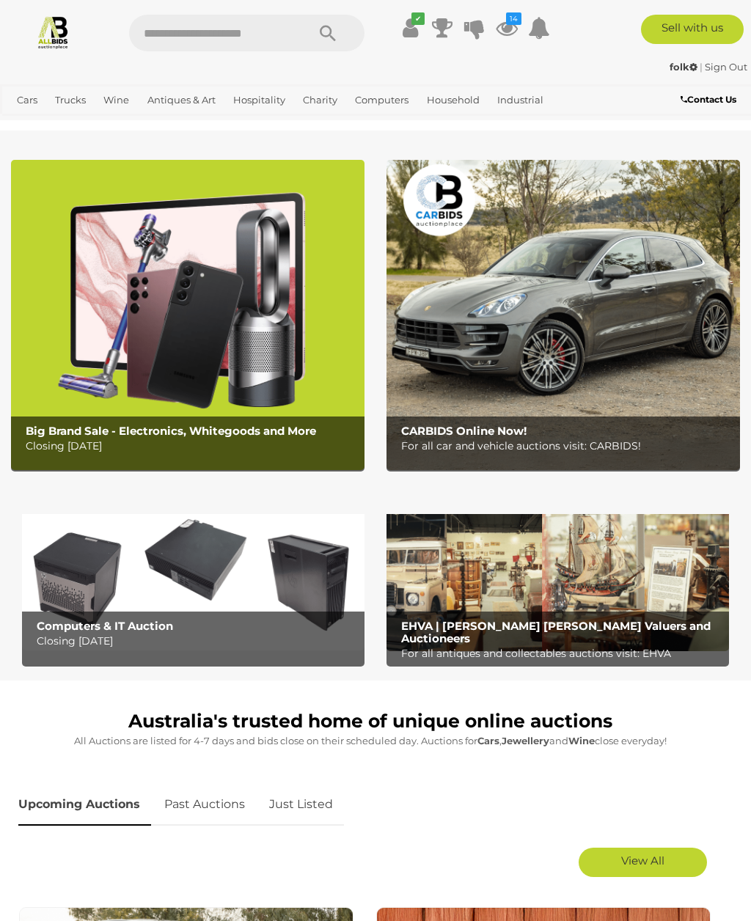
click at [506, 21] on icon "14" at bounding box center [513, 18] width 15 height 12
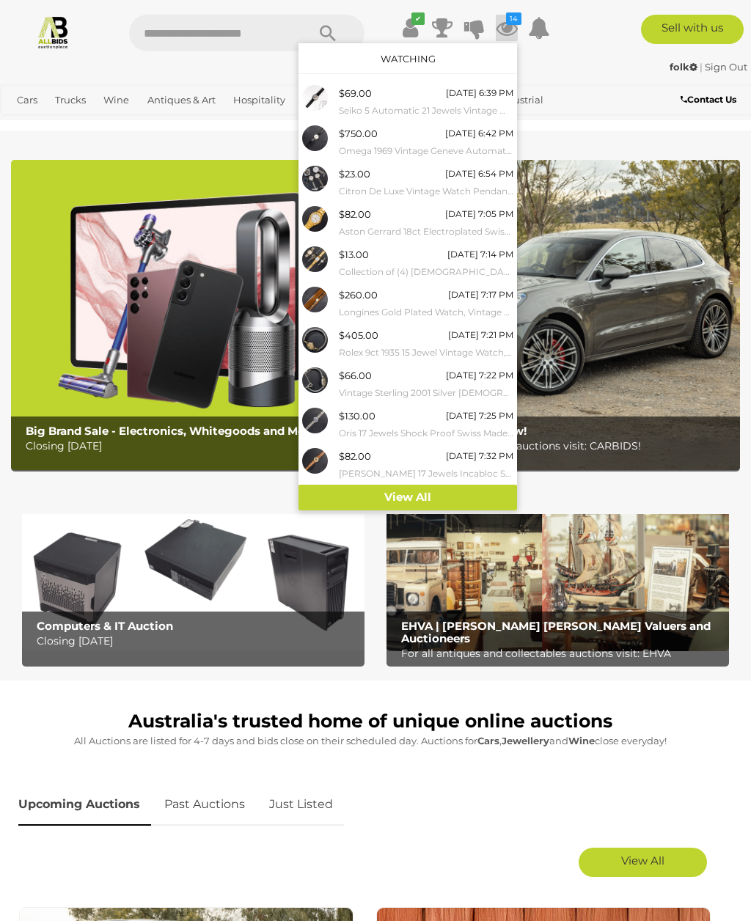
click at [426, 488] on link "View All" at bounding box center [407, 498] width 219 height 26
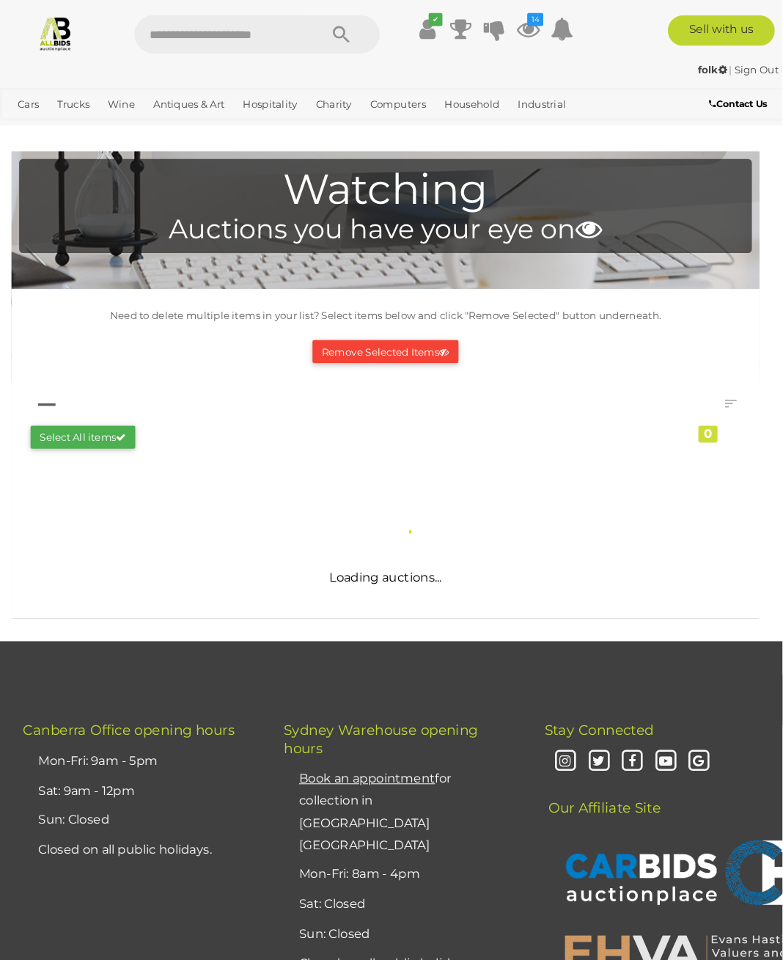
scroll to position [4, 0]
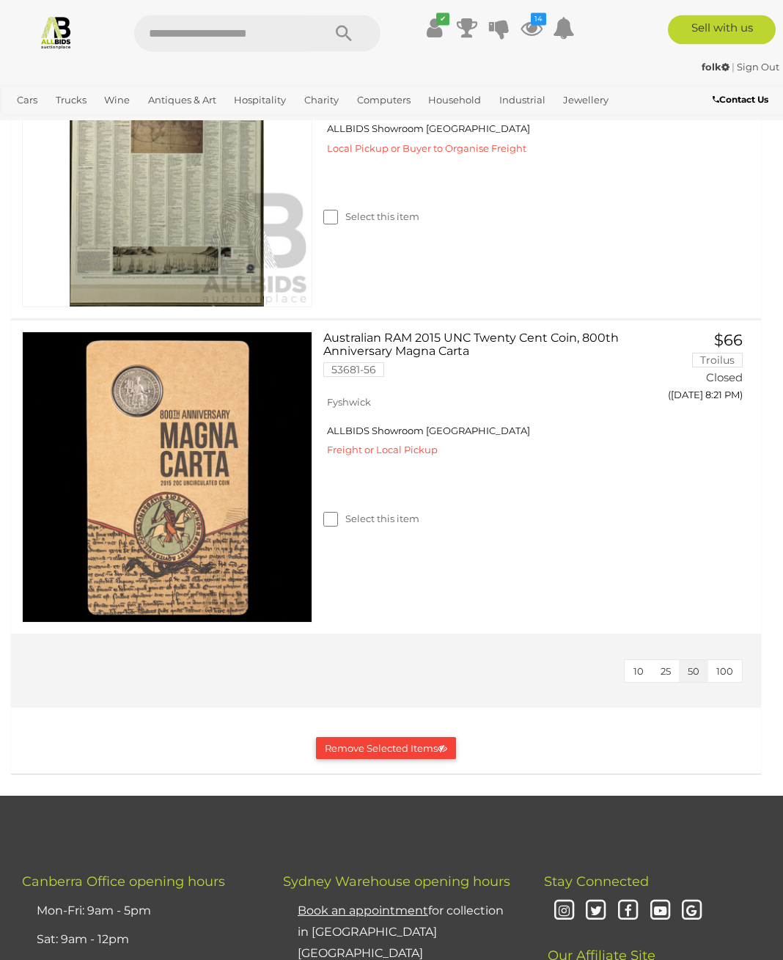
scroll to position [4502, 0]
click at [529, 87] on link "Wonderful Framed 200th Anniversary List of Passengers of the First Fleet to Aus…" at bounding box center [479, 52] width 290 height 70
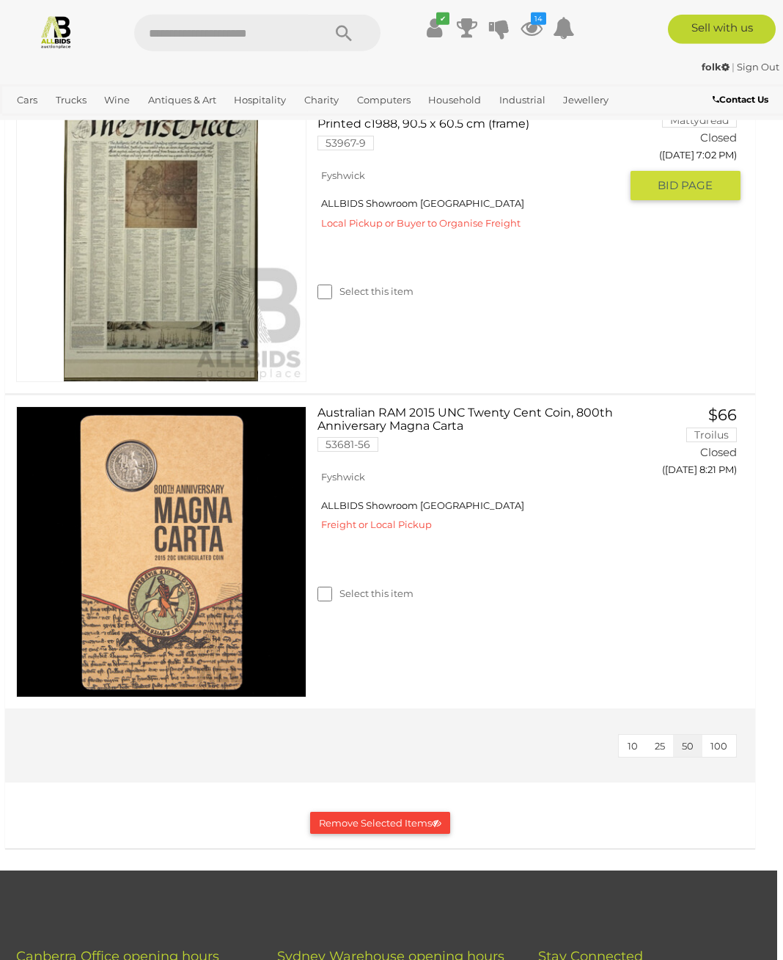
scroll to position [4012, 6]
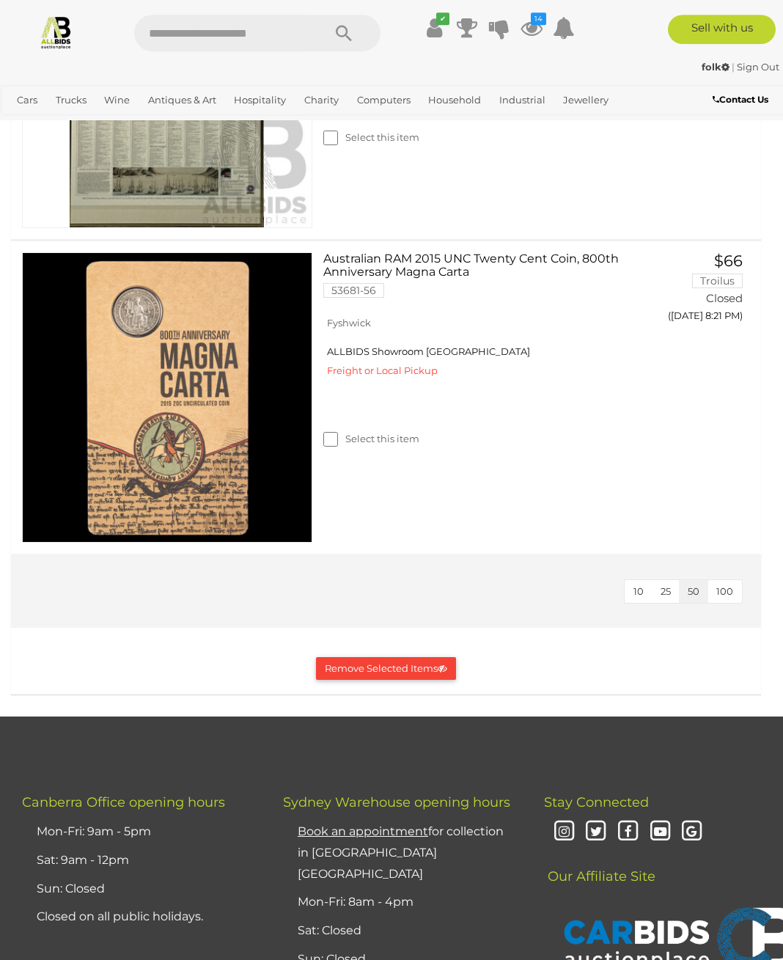
scroll to position [4746, 0]
click at [373, 680] on button "Remove Selected Items" at bounding box center [386, 668] width 140 height 23
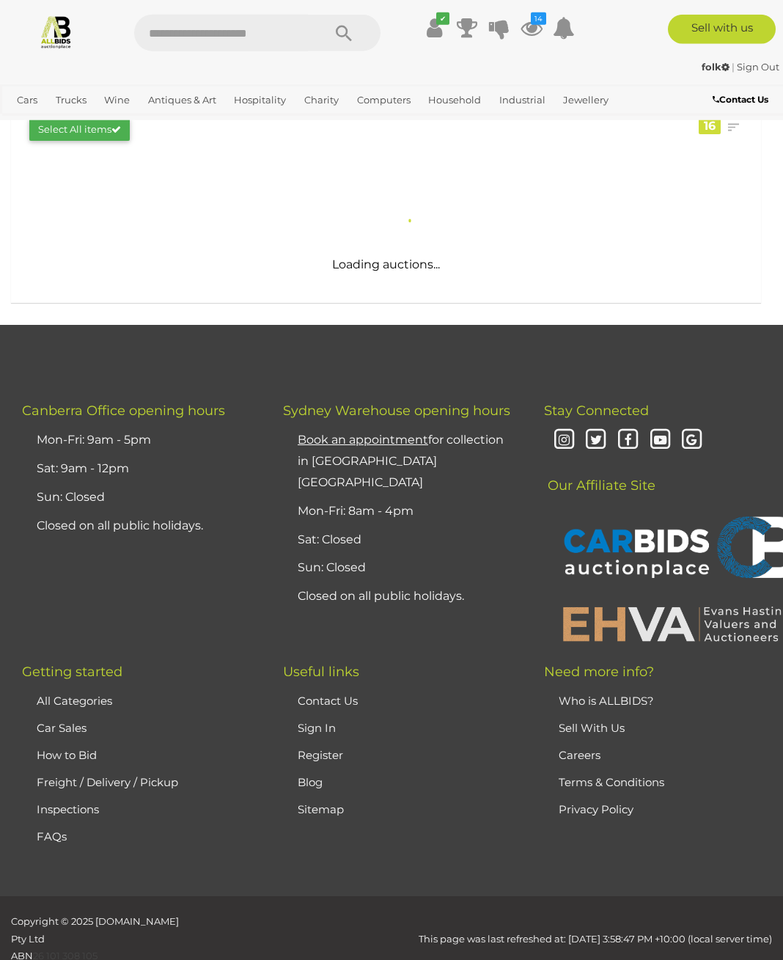
scroll to position [0, 0]
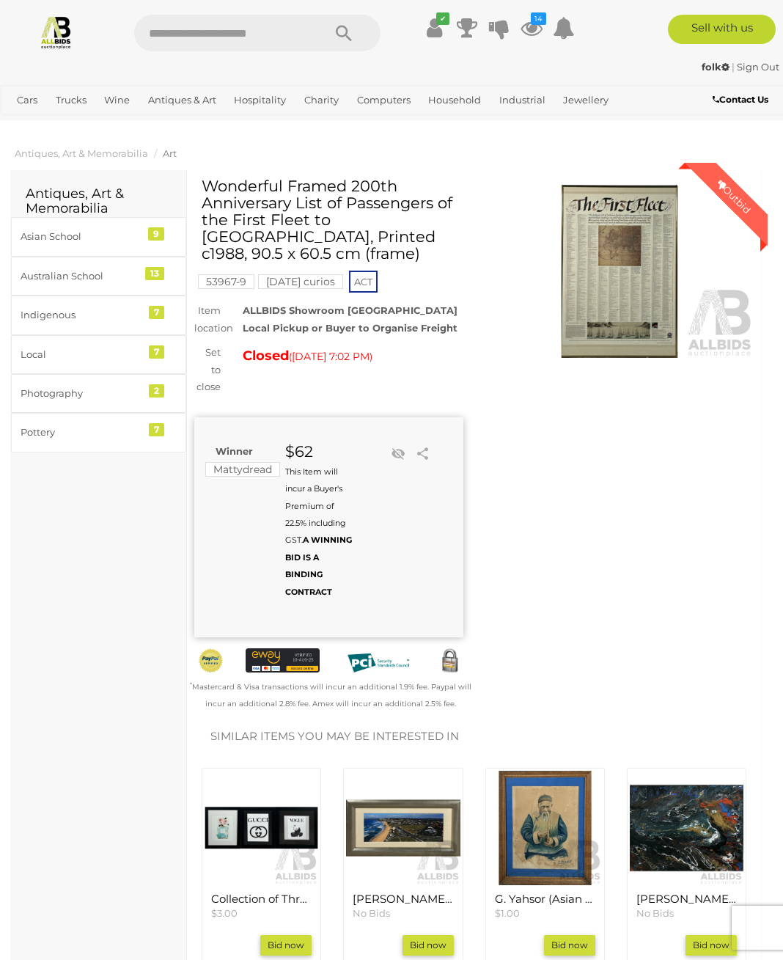
click at [481, 216] on div at bounding box center [619, 271] width 291 height 188
